Goal: Information Seeking & Learning: Learn about a topic

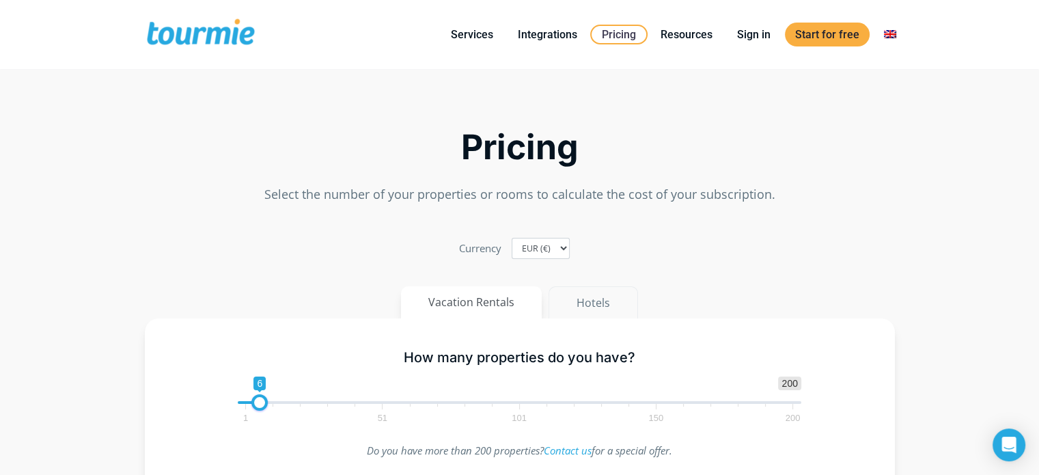
click at [592, 303] on button "Hotels" at bounding box center [592, 302] width 89 height 33
drag, startPoint x: 251, startPoint y: 405, endPoint x: 371, endPoint y: 398, distance: 120.4
click at [371, 398] on span at bounding box center [366, 402] width 16 height 16
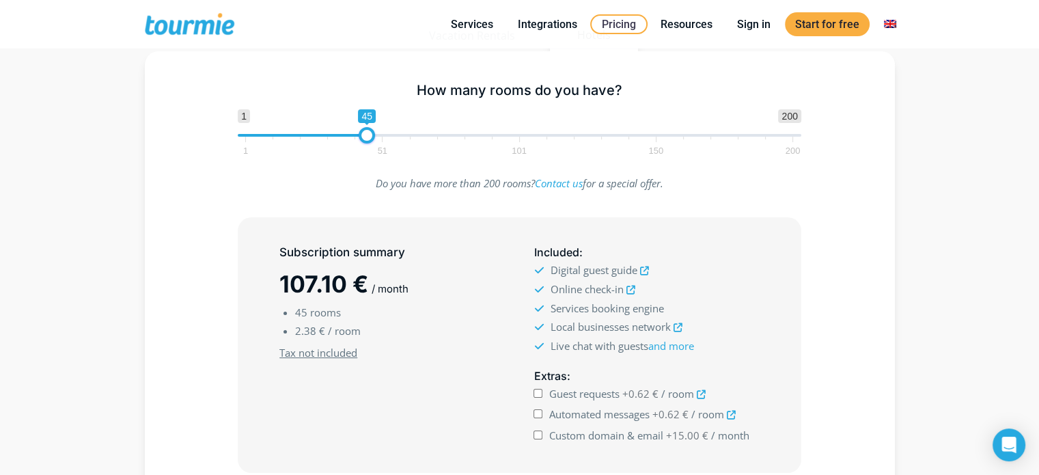
scroll to position [206, 0]
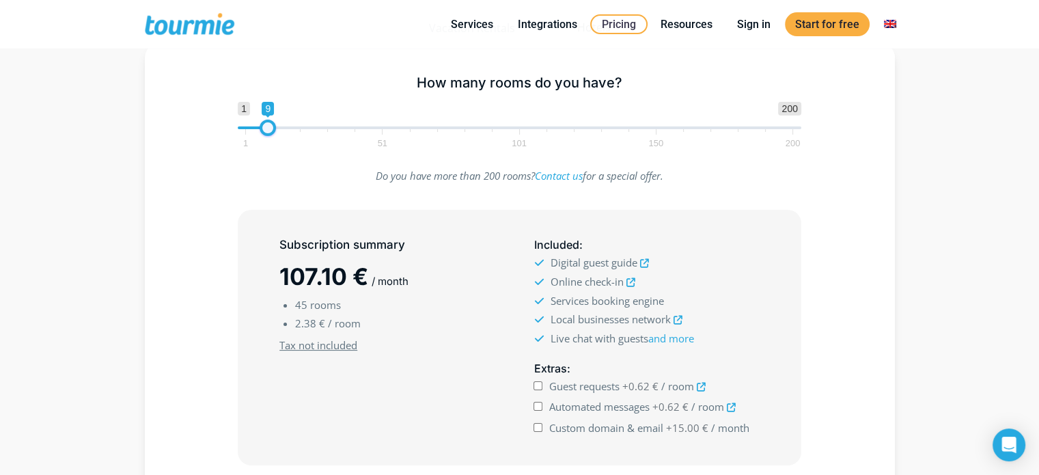
drag, startPoint x: 365, startPoint y: 130, endPoint x: 276, endPoint y: 136, distance: 89.6
click at [276, 136] on span "1 200 0 0 9 1 51 101 150 200" at bounding box center [519, 124] width 563 height 44
drag, startPoint x: 279, startPoint y: 130, endPoint x: 302, endPoint y: 130, distance: 22.5
click at [290, 130] on span at bounding box center [281, 127] width 16 height 16
drag, startPoint x: 301, startPoint y: 129, endPoint x: 330, endPoint y: 128, distance: 29.4
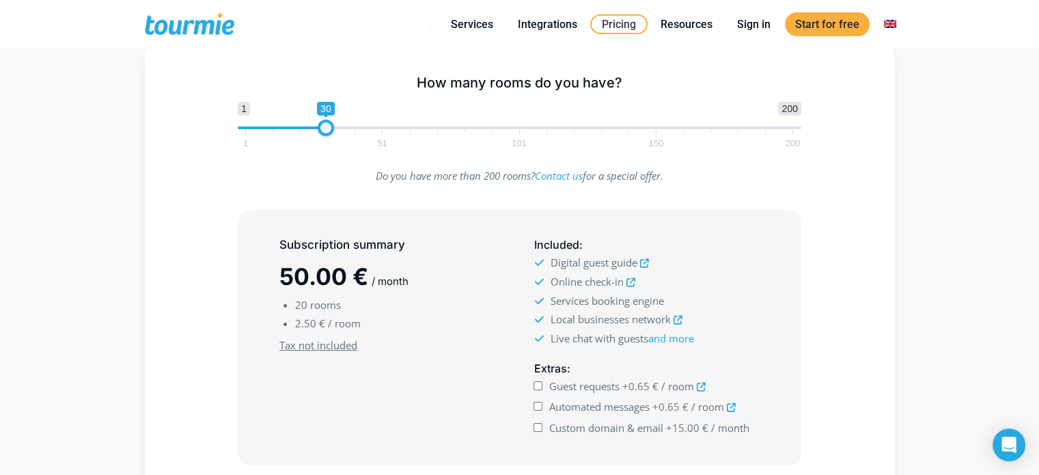
click at [330, 128] on span at bounding box center [326, 127] width 16 height 16
drag, startPoint x: 330, startPoint y: 128, endPoint x: 346, endPoint y: 128, distance: 15.0
click at [345, 128] on span at bounding box center [336, 127] width 16 height 16
drag, startPoint x: 347, startPoint y: 128, endPoint x: 359, endPoint y: 128, distance: 12.3
click at [359, 128] on span at bounding box center [353, 127] width 16 height 16
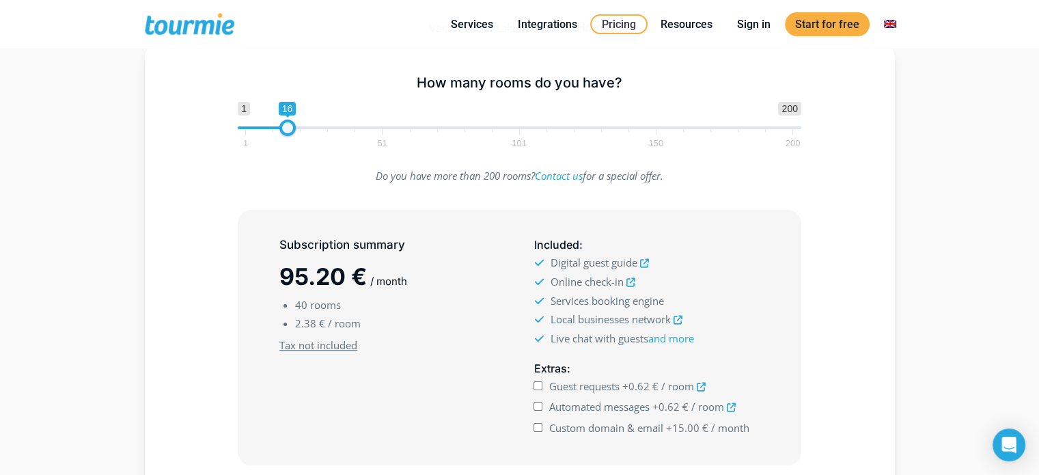
drag, startPoint x: 357, startPoint y: 128, endPoint x: 292, endPoint y: 129, distance: 64.9
click at [292, 129] on span at bounding box center [287, 127] width 16 height 16
drag, startPoint x: 292, startPoint y: 129, endPoint x: 348, endPoint y: 129, distance: 56.0
click at [348, 129] on span at bounding box center [342, 127] width 16 height 16
type input "45"
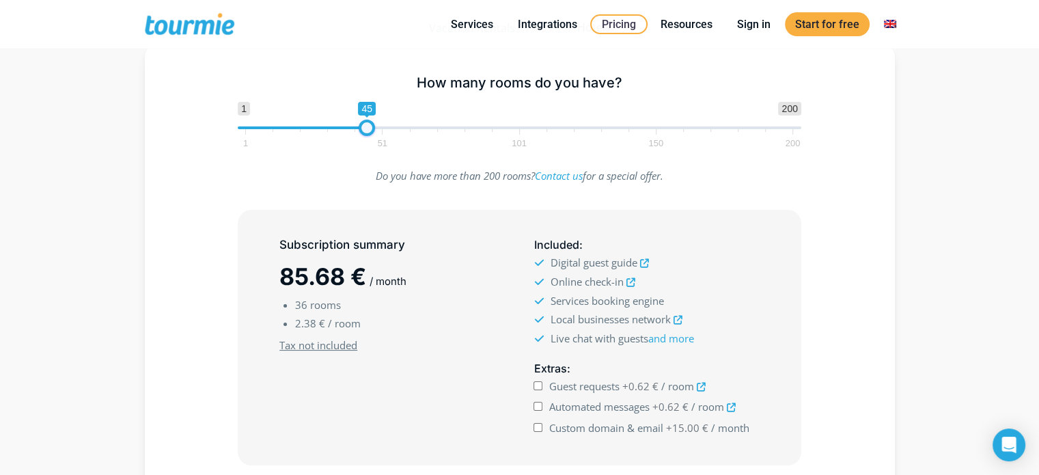
drag, startPoint x: 347, startPoint y: 128, endPoint x: 371, endPoint y: 130, distance: 24.7
click at [371, 130] on span at bounding box center [366, 127] width 16 height 16
click at [541, 385] on input "Guest requests +0.62 € / room" at bounding box center [537, 385] width 9 height 9
checkbox input "true"
click at [540, 402] on input "Automated messages +0.62 € / room" at bounding box center [537, 405] width 9 height 9
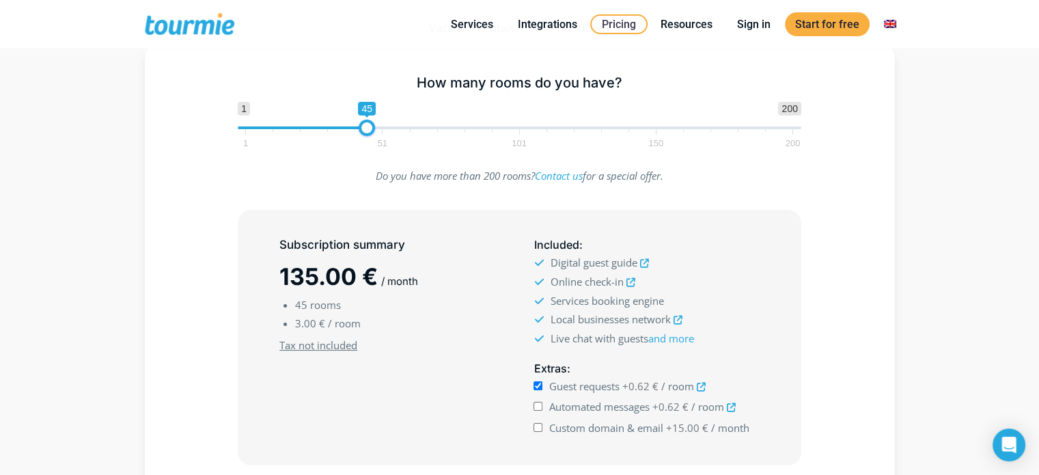
checkbox input "true"
click at [539, 424] on input "Custom domain & email +15.00 € / month" at bounding box center [537, 427] width 9 height 9
checkbox input "true"
